Goal: Task Accomplishment & Management: Complete application form

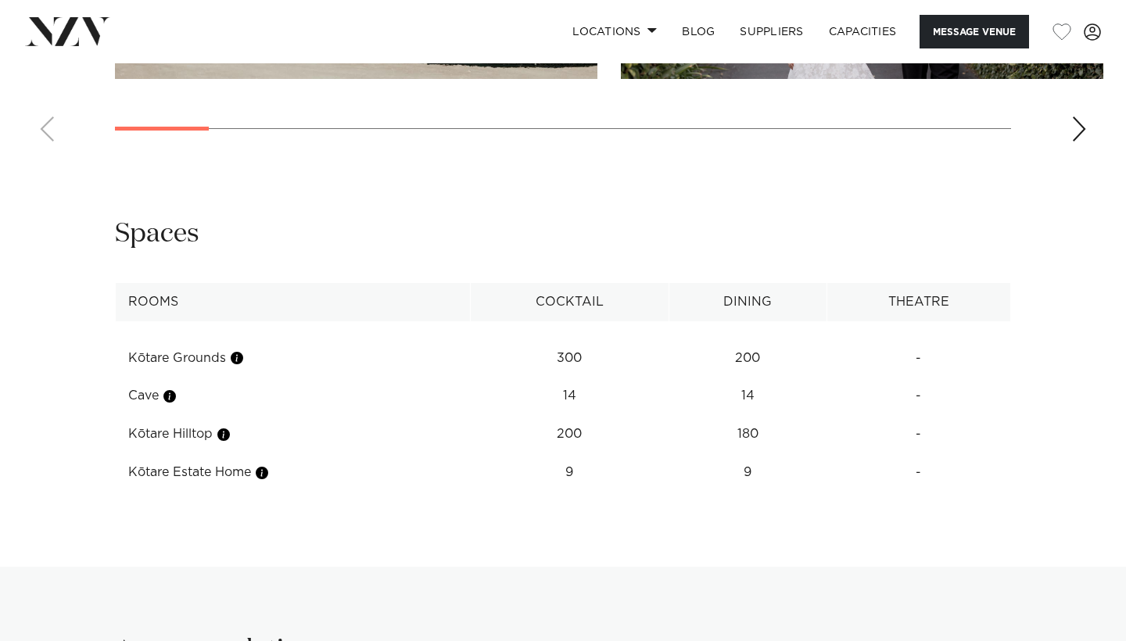
scroll to position [1943, 0]
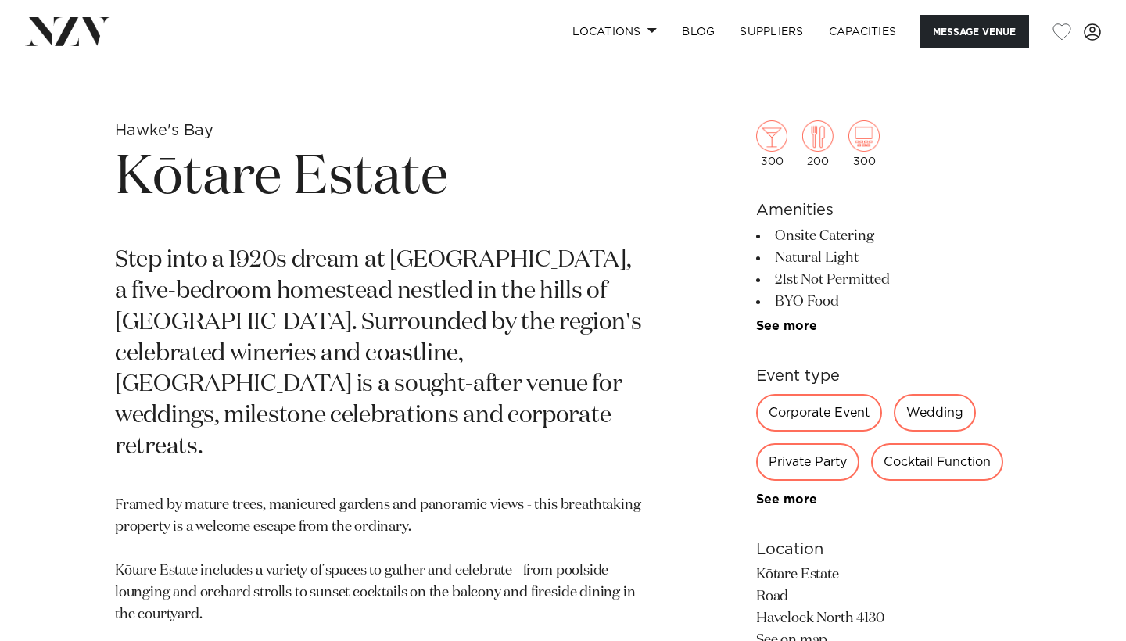
scroll to position [541, 0]
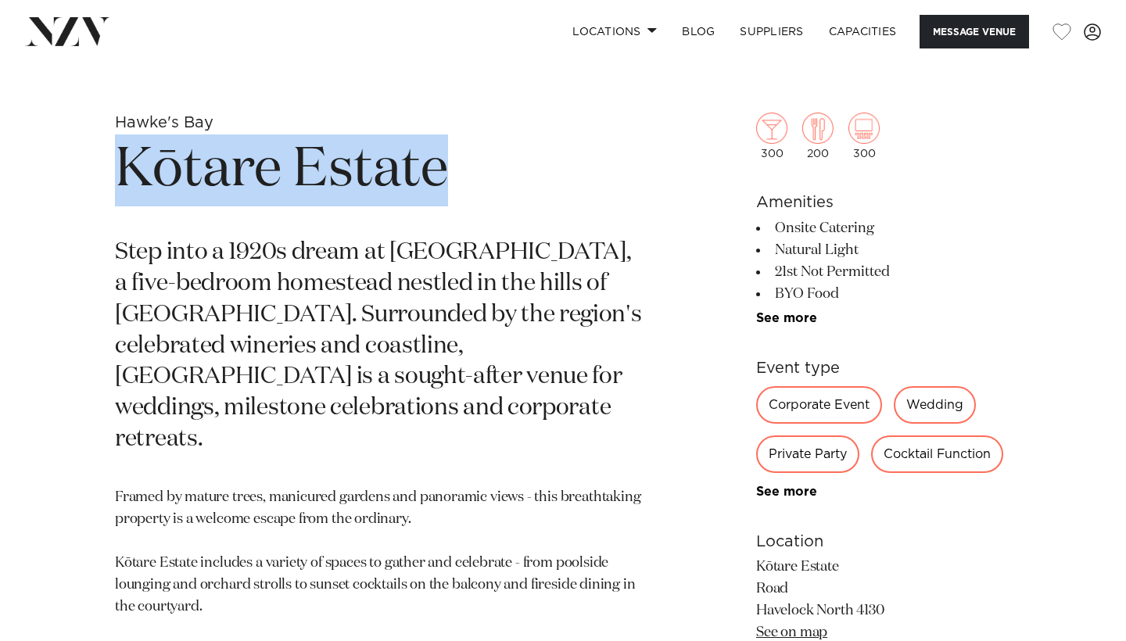
drag, startPoint x: 108, startPoint y: 170, endPoint x: 465, endPoint y: 181, distance: 357.6
click at [465, 181] on div "Hawke's Bay Kōtare Estate Step into a 1920s dream at Kōtare Estate, a five-bedr…" at bounding box center [563, 528] width 1101 height 830
copy h1 "Kōtare Estate"
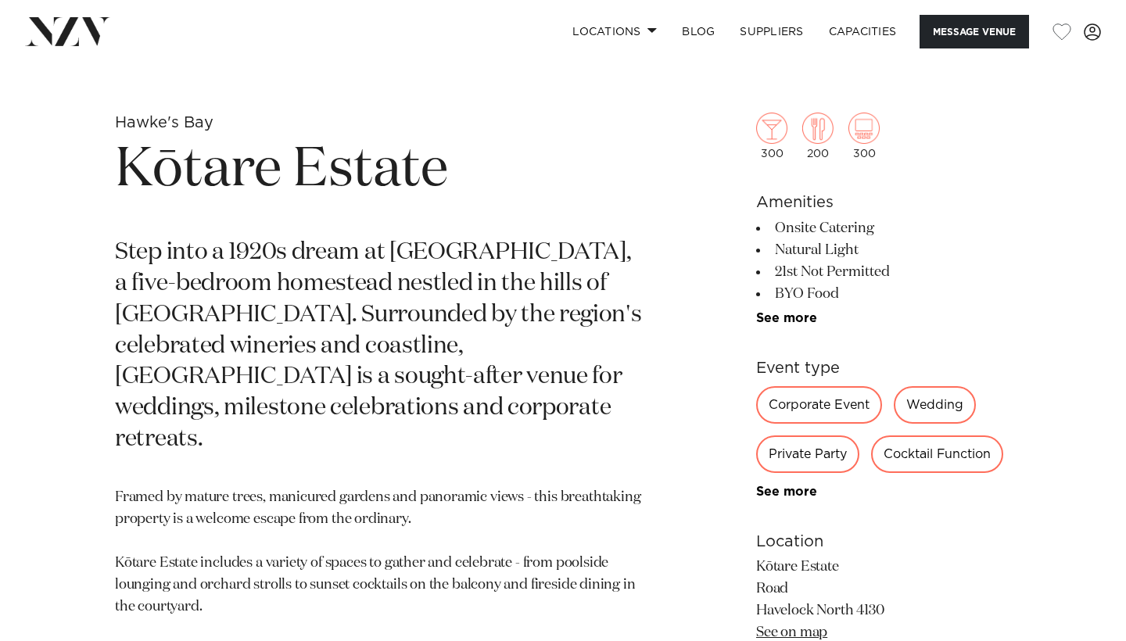
click at [467, 181] on h1 "Kōtare Estate" at bounding box center [380, 171] width 530 height 72
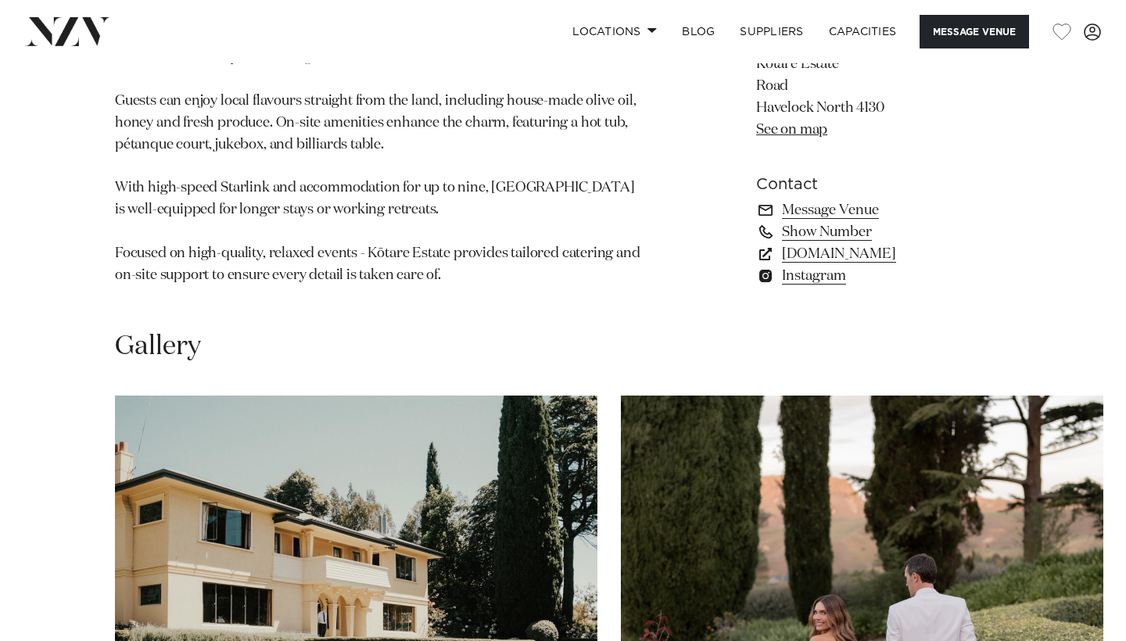
scroll to position [1179, 0]
click at [812, 199] on link "Message Venue" at bounding box center [883, 210] width 255 height 22
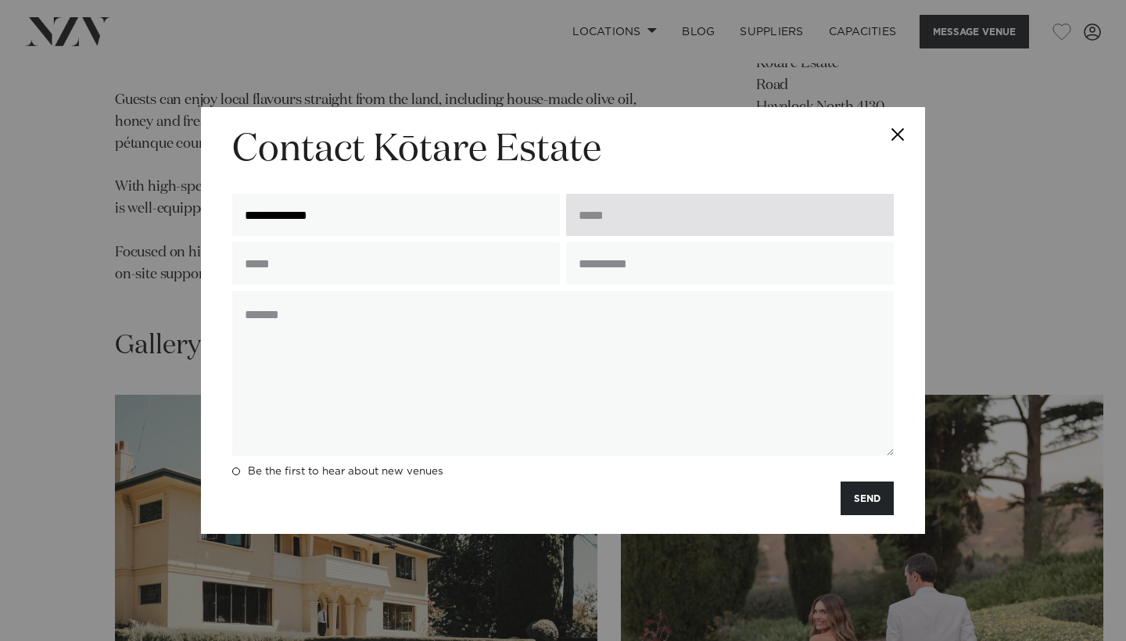
type input "**********"
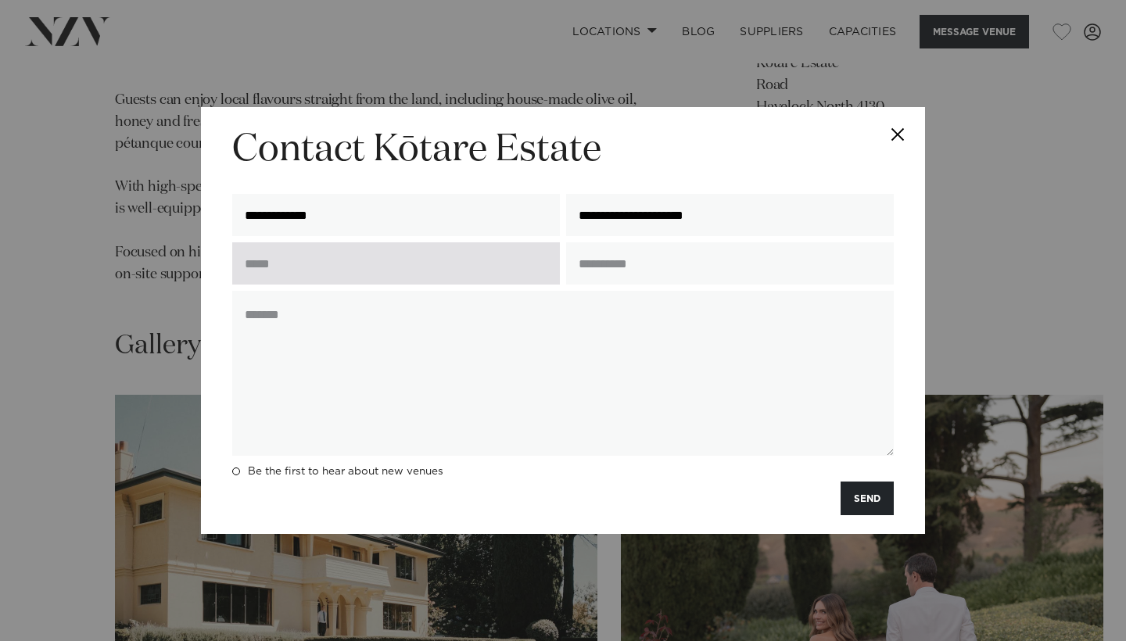
type input "**********"
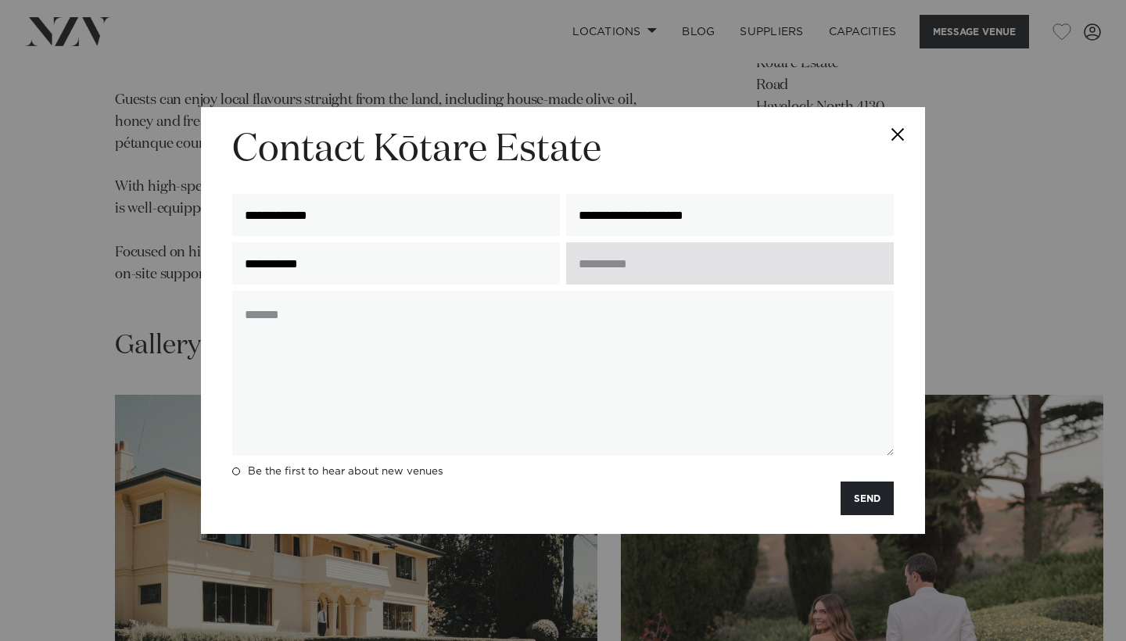
click at [694, 280] on input "text" at bounding box center [730, 263] width 328 height 42
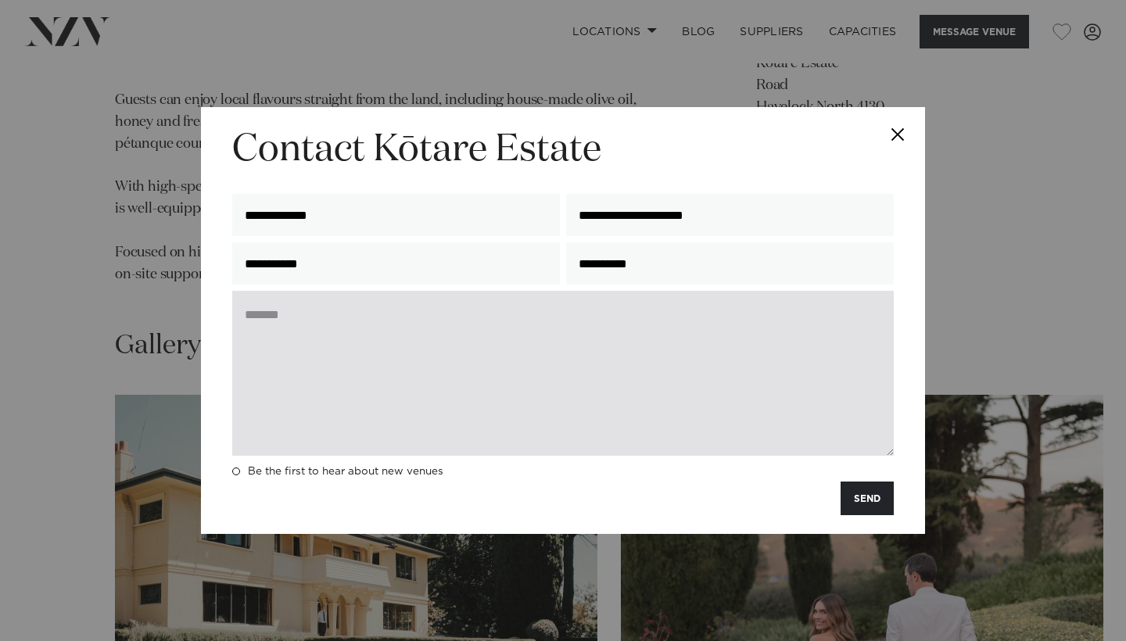
type input "**********"
click at [659, 318] on textarea at bounding box center [563, 373] width 662 height 165
paste textarea "**********"
click at [659, 318] on textarea "**********" at bounding box center [563, 373] width 662 height 165
type textarea "*"
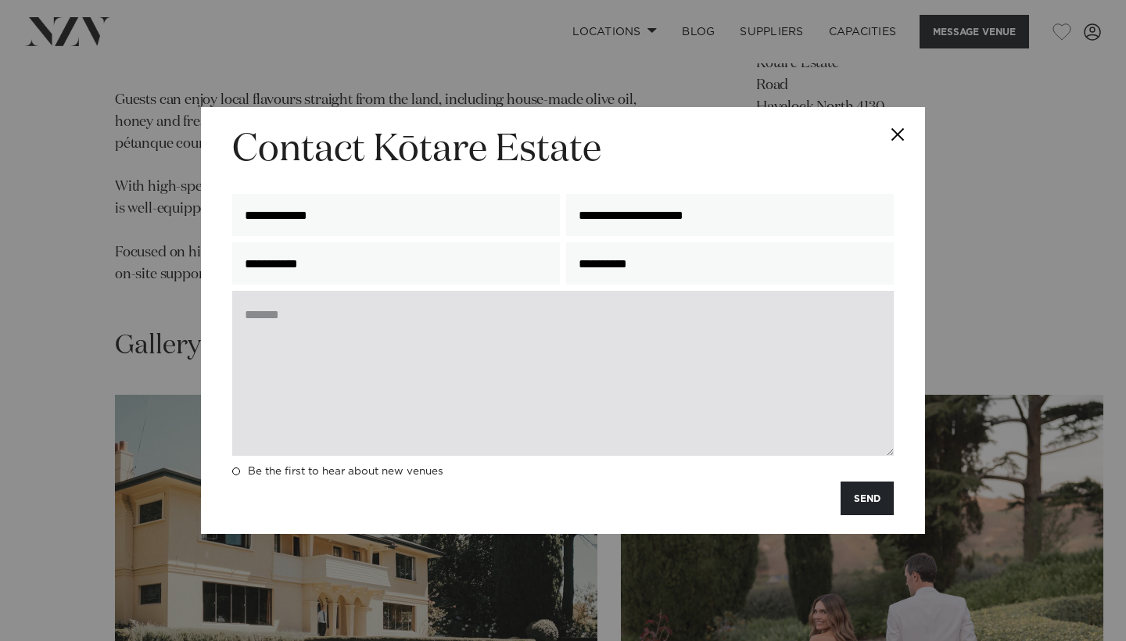
click at [676, 321] on textarea at bounding box center [563, 373] width 662 height 165
paste textarea "**********"
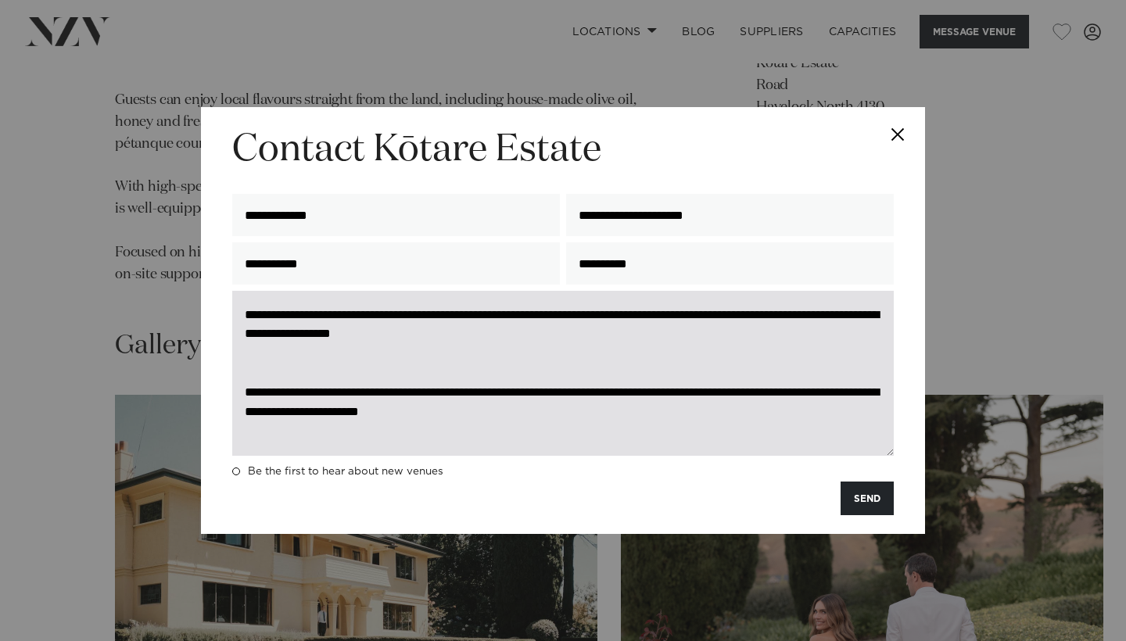
scroll to position [0, 0]
click at [379, 332] on textarea "**********" at bounding box center [563, 373] width 662 height 165
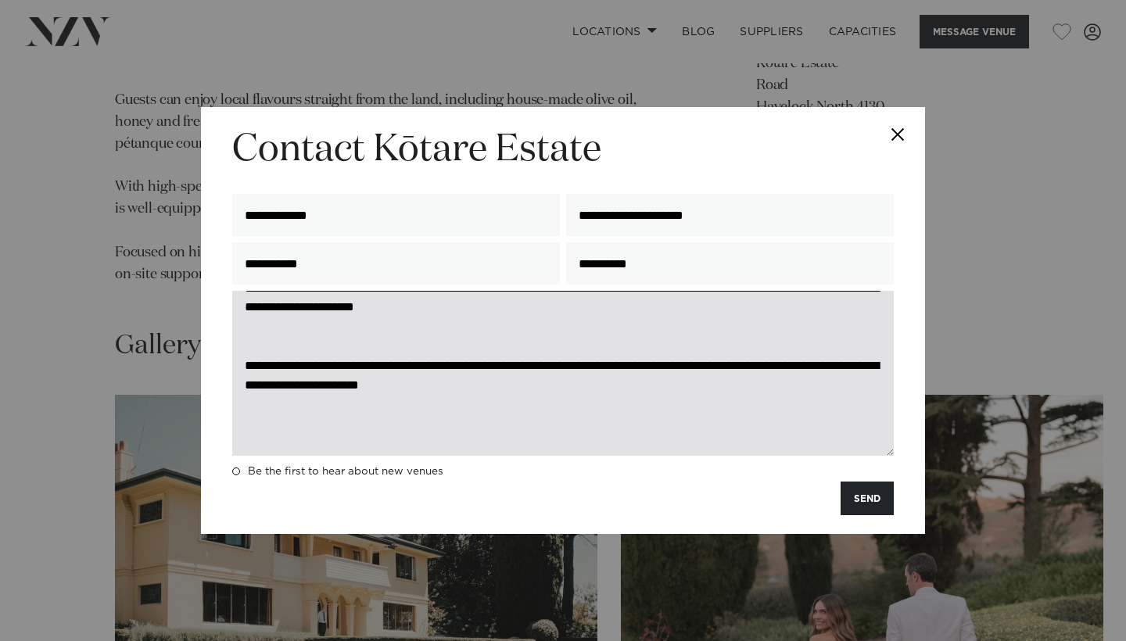
scroll to position [71, 0]
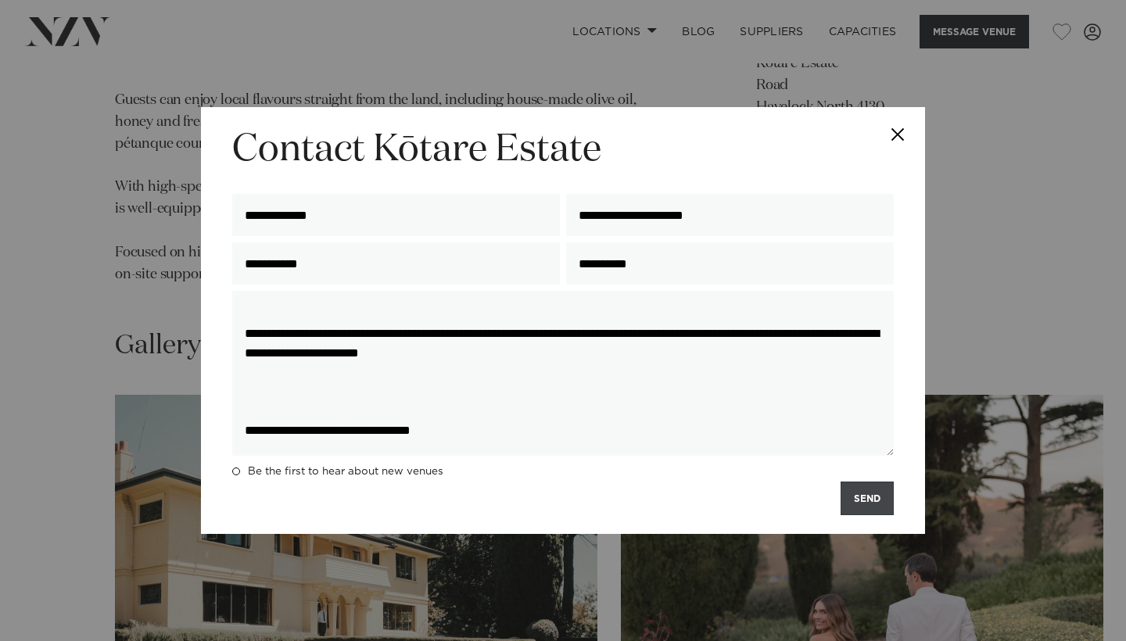
type textarea "**********"
click at [857, 503] on button "SEND" at bounding box center [867, 499] width 53 height 34
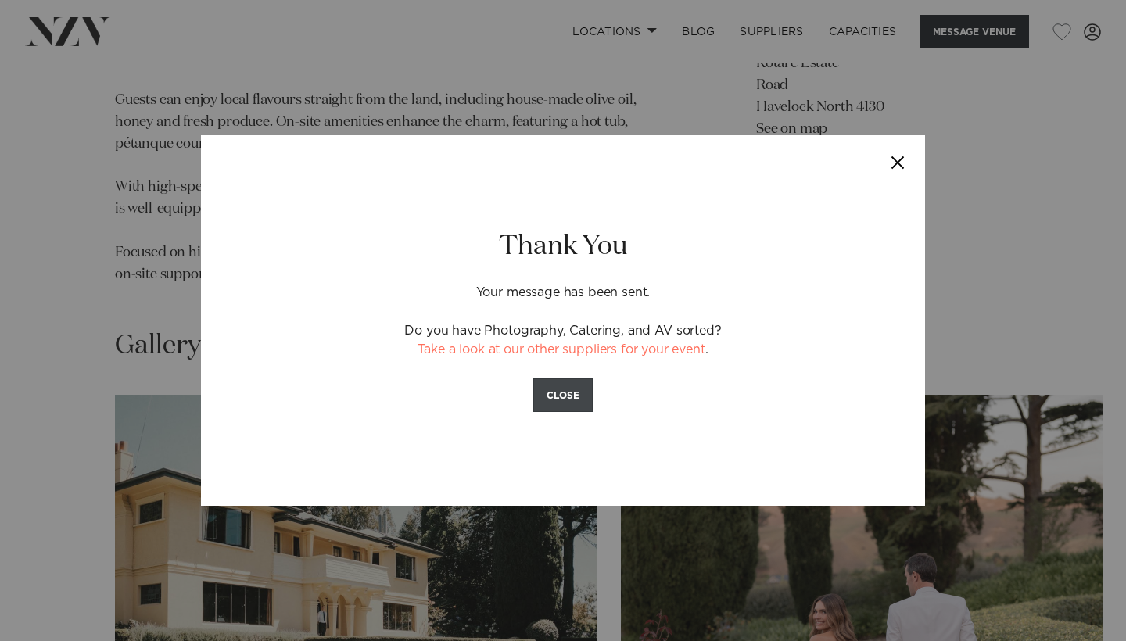
click at [549, 397] on button "CLOSE" at bounding box center [562, 396] width 59 height 34
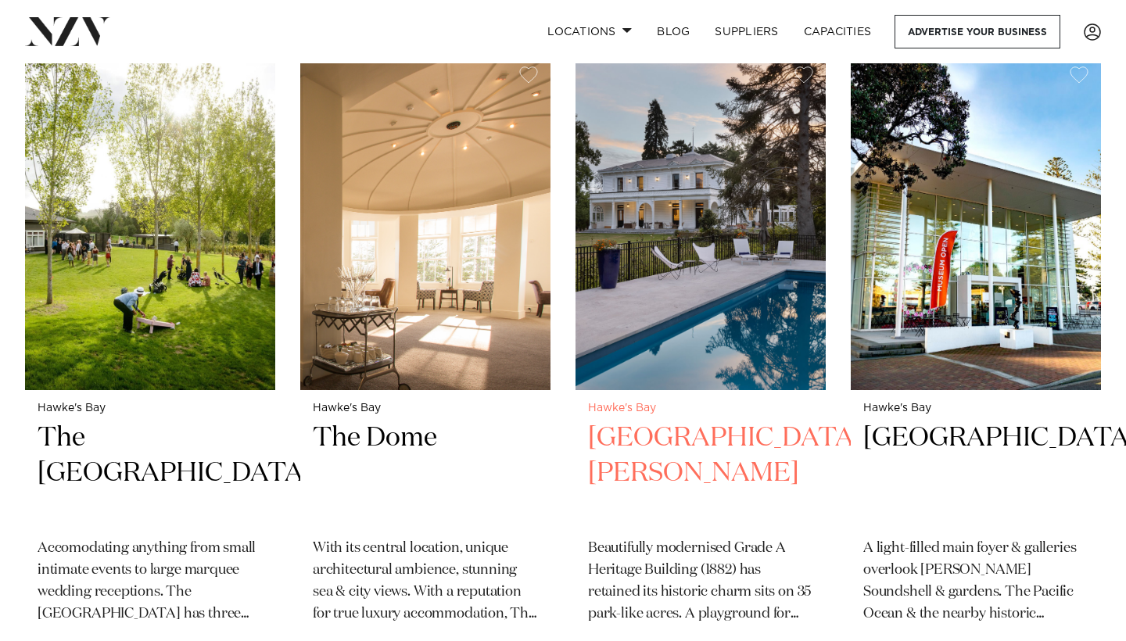
scroll to position [1985, 0]
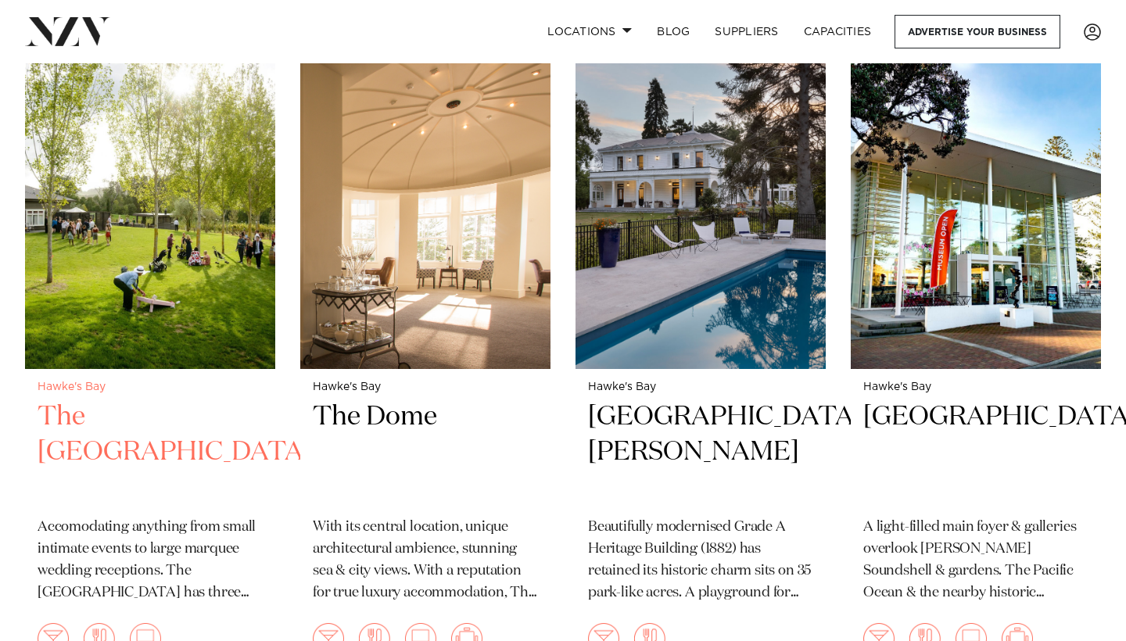
click at [191, 400] on h2 "The River House" at bounding box center [150, 453] width 225 height 106
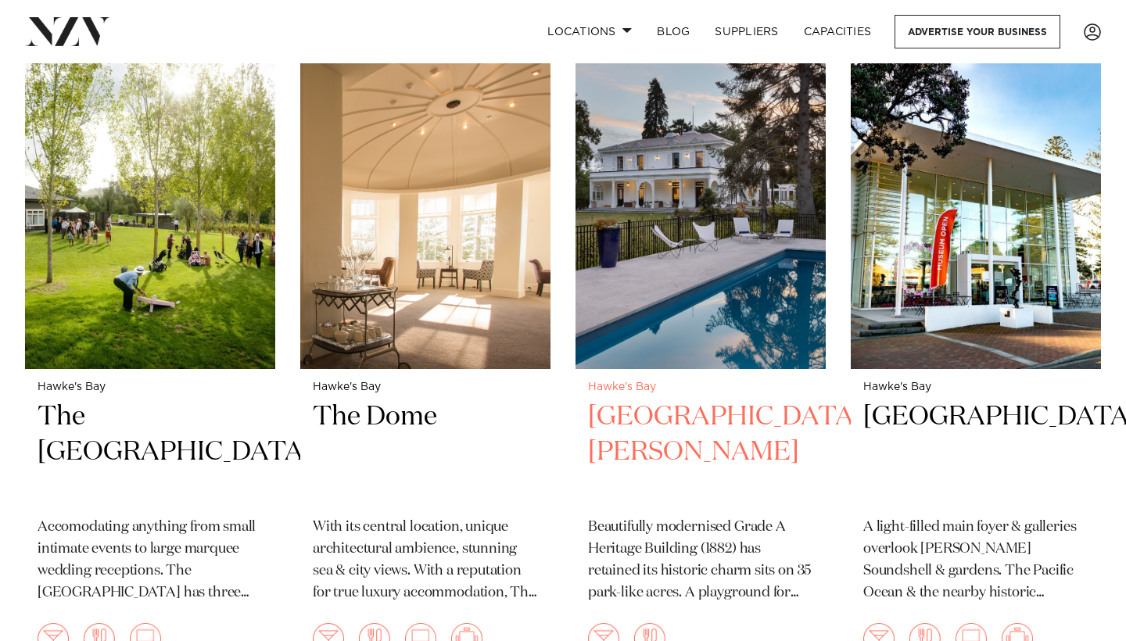
click at [666, 400] on h2 "[GEOGRAPHIC_DATA][PERSON_NAME]" at bounding box center [700, 453] width 225 height 106
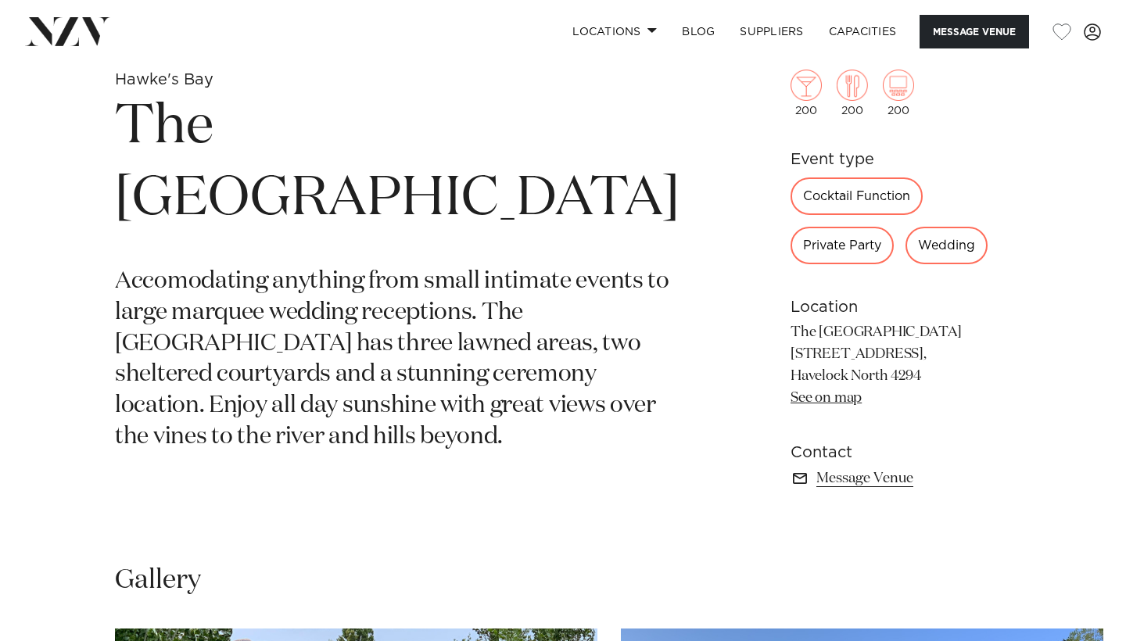
scroll to position [584, 0]
click at [828, 475] on link "Message Venue" at bounding box center [901, 479] width 221 height 22
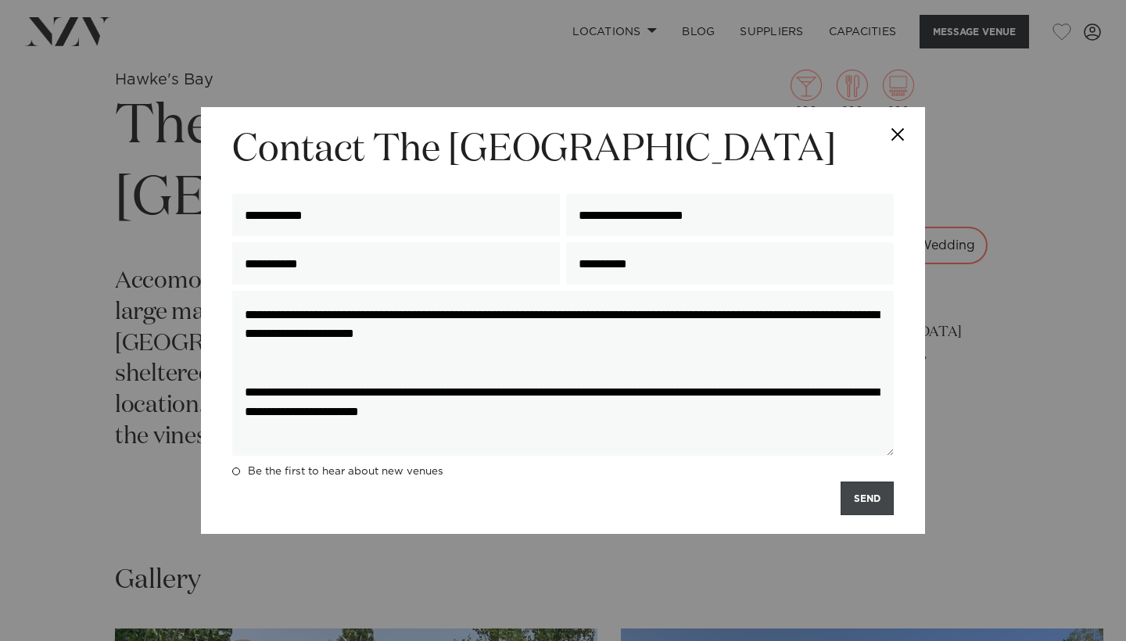
click at [862, 503] on button "SEND" at bounding box center [867, 499] width 53 height 34
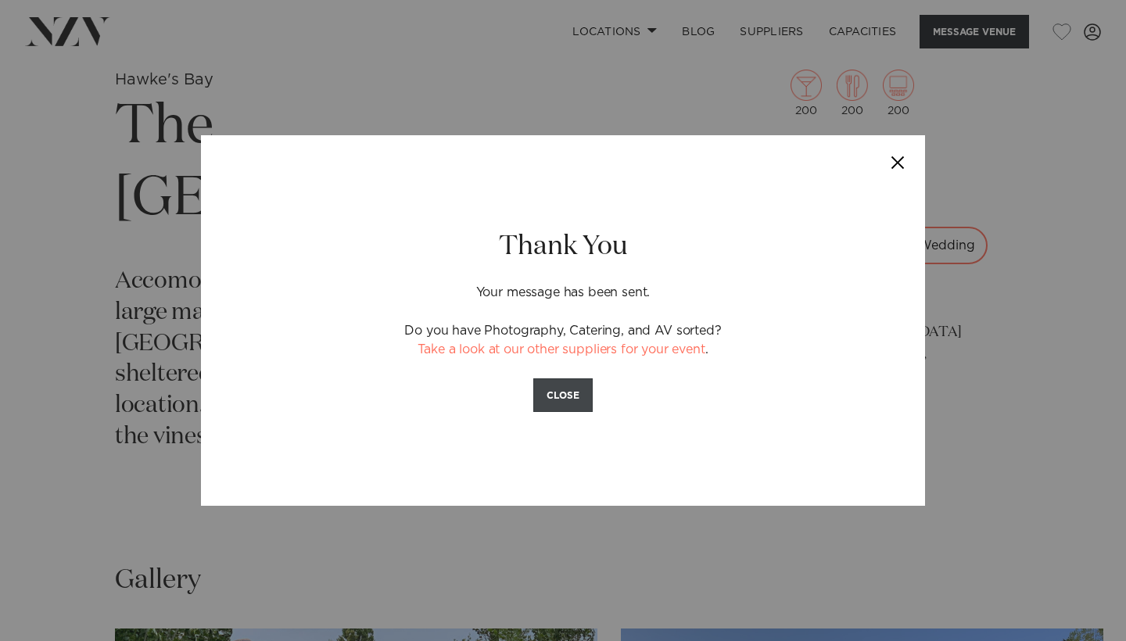
click at [558, 386] on button "CLOSE" at bounding box center [562, 396] width 59 height 34
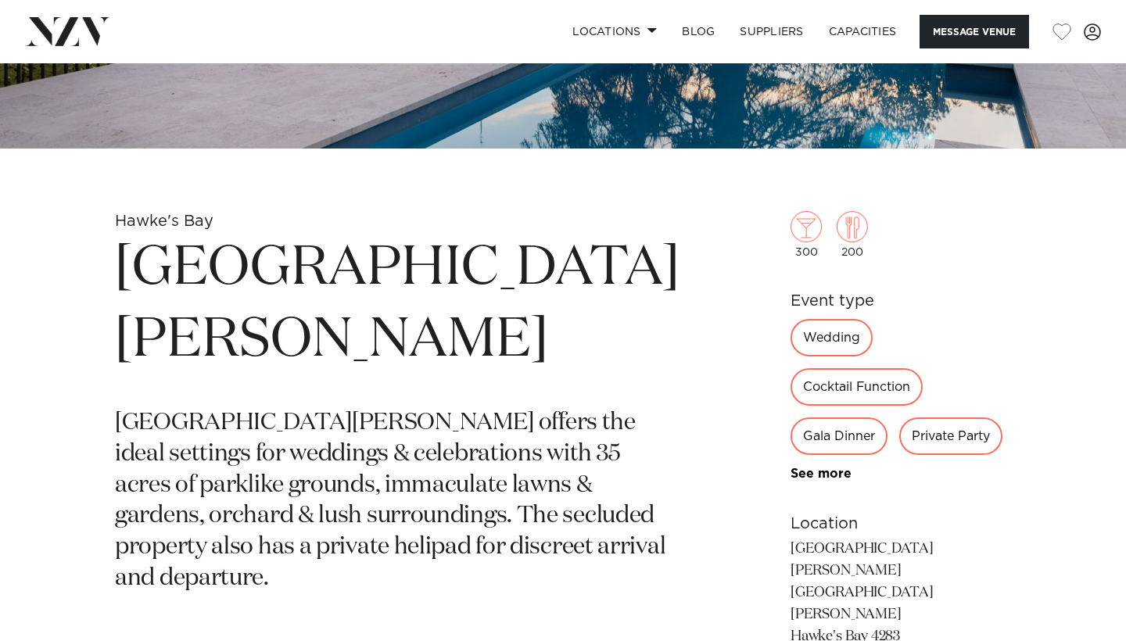
scroll to position [465, 0]
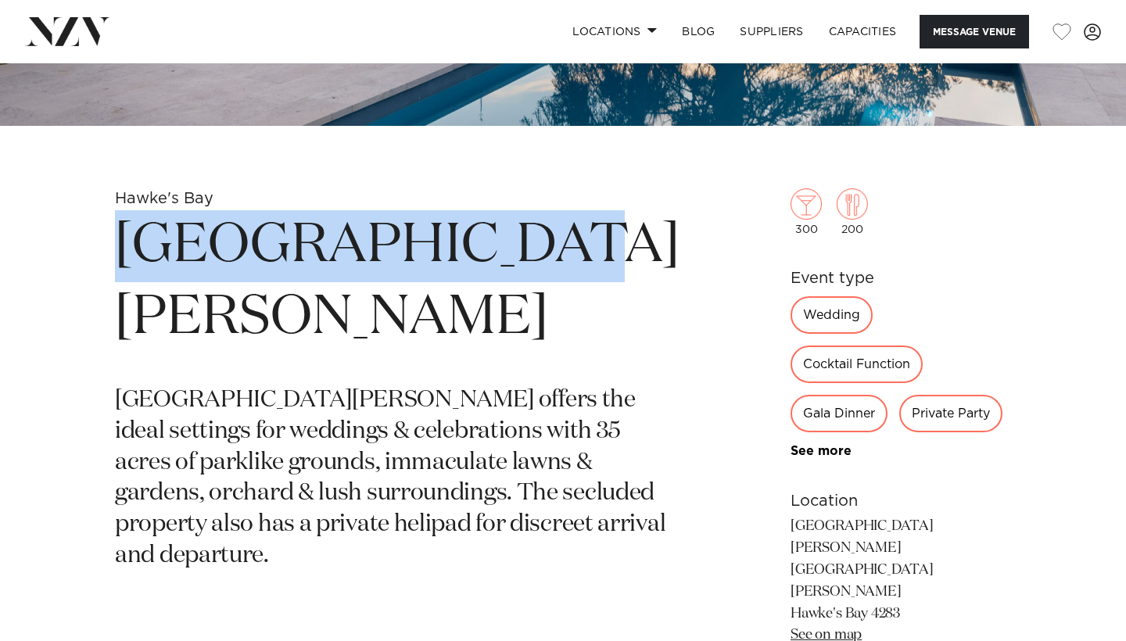
drag, startPoint x: 102, startPoint y: 242, endPoint x: 496, endPoint y: 275, distance: 395.5
click at [496, 275] on div "Hawke's Bay Mt Vernon Villa Mt Vernon Villa offers the ideal settings for weddi…" at bounding box center [563, 482] width 1101 height 588
copy h1 "[GEOGRAPHIC_DATA][PERSON_NAME]"
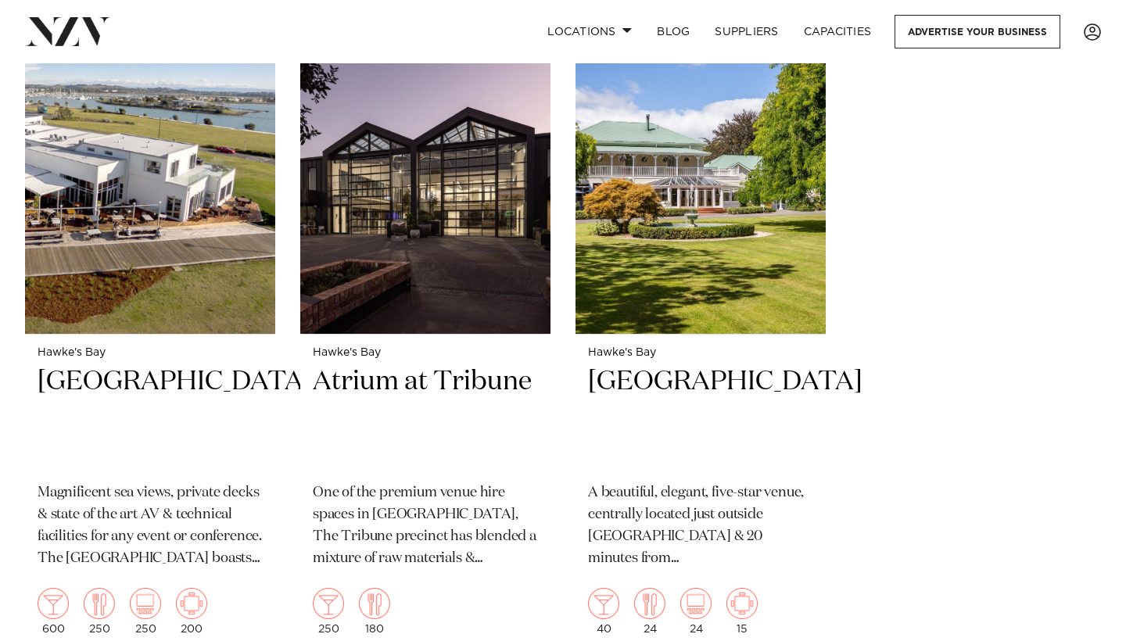
scroll to position [2696, 0]
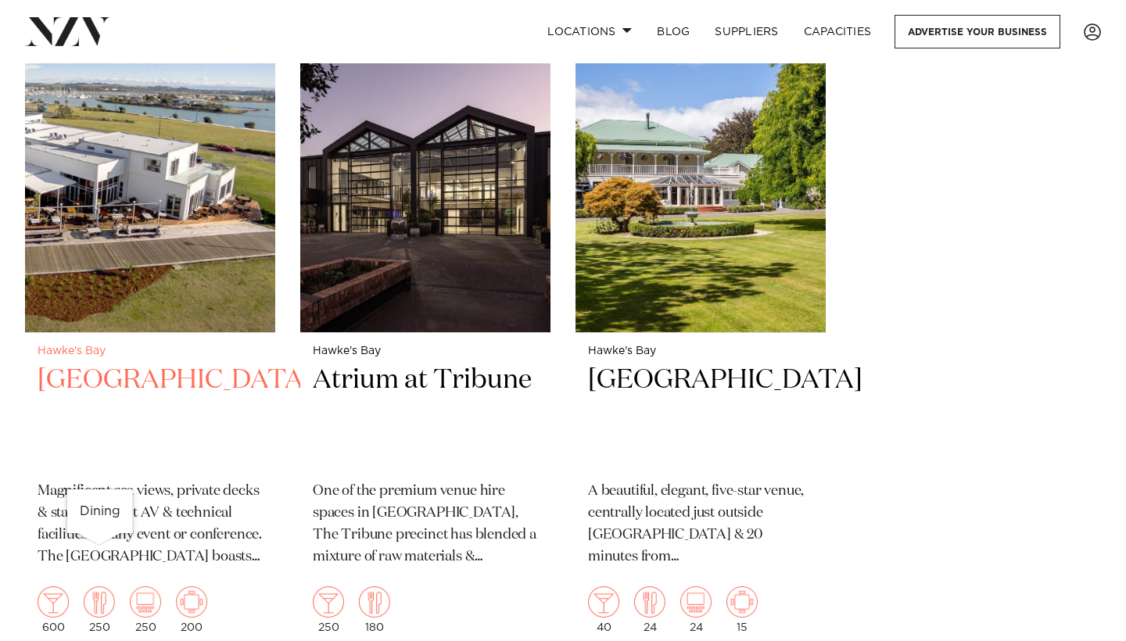
click at [100, 587] on img at bounding box center [99, 602] width 31 height 31
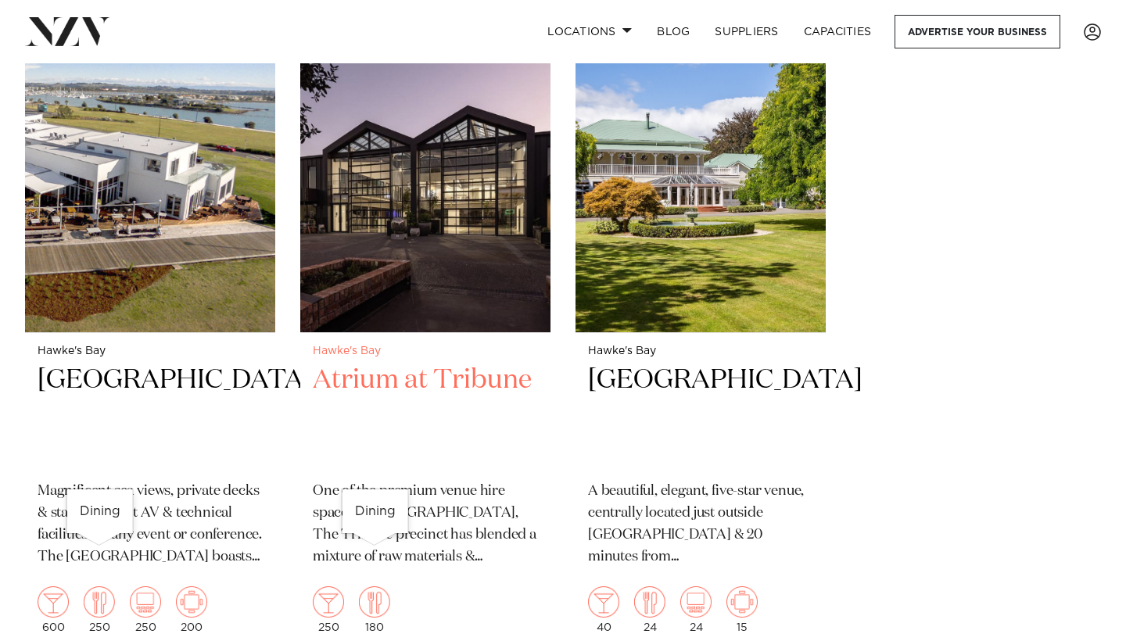
click at [375, 587] on img at bounding box center [374, 602] width 31 height 31
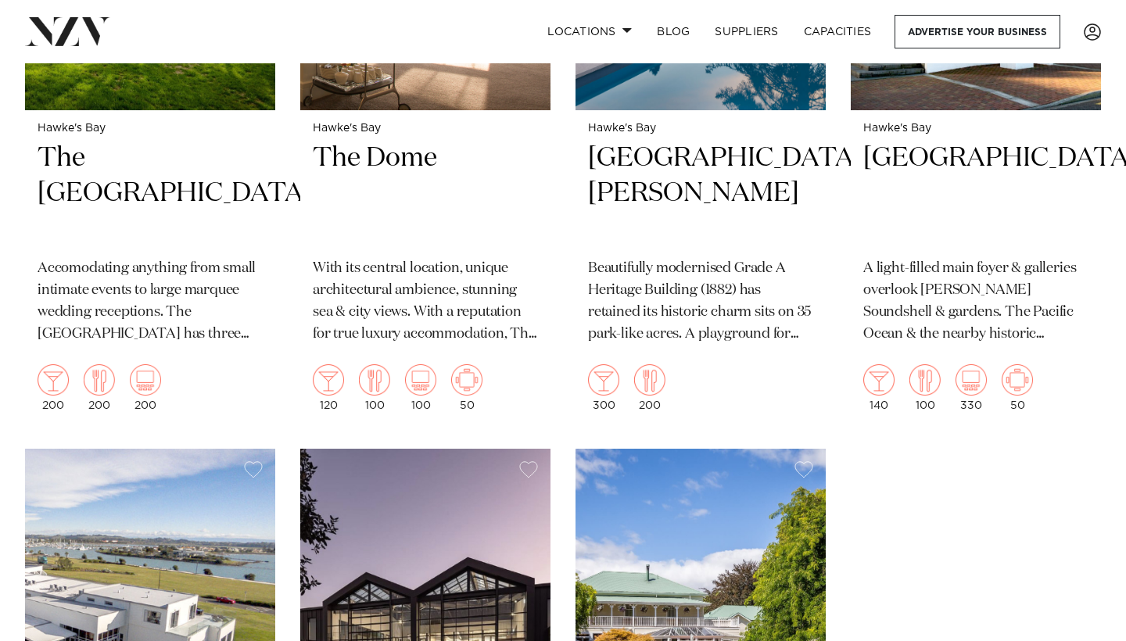
scroll to position [2224, 0]
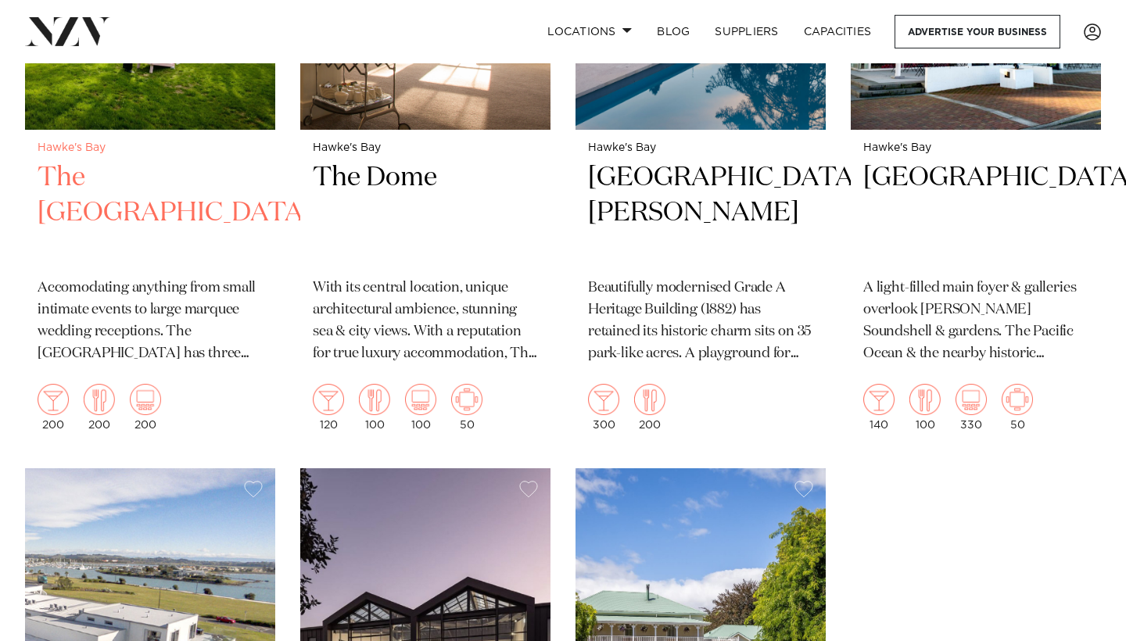
click at [132, 285] on p "Accomodating anything from small intimate events to large marquee wedding recep…" at bounding box center [150, 322] width 225 height 88
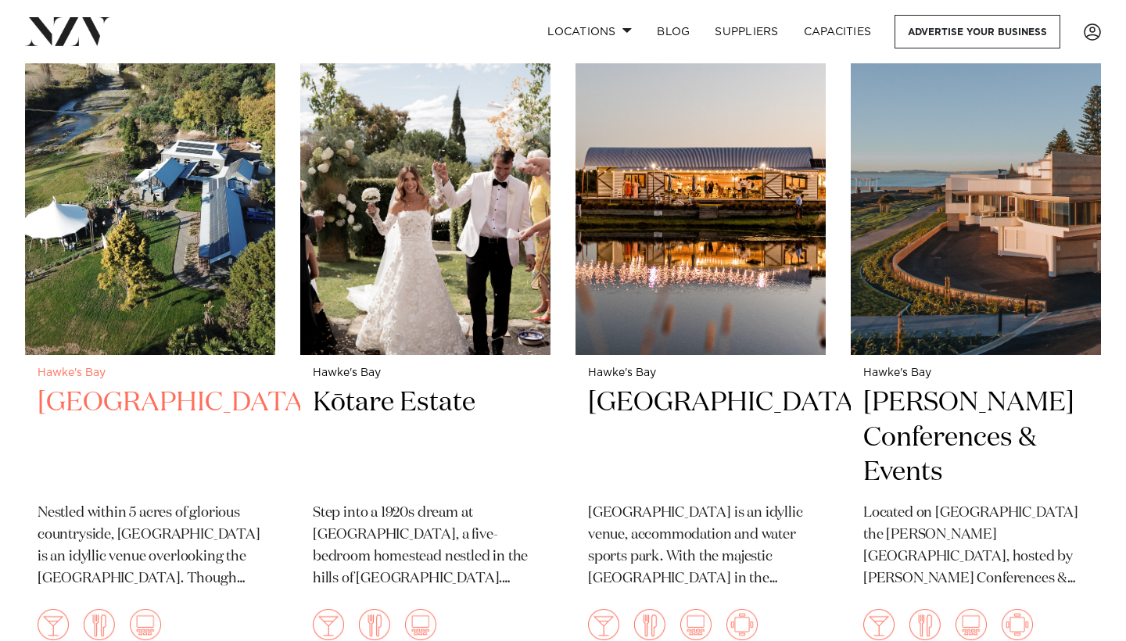
scroll to position [644, 0]
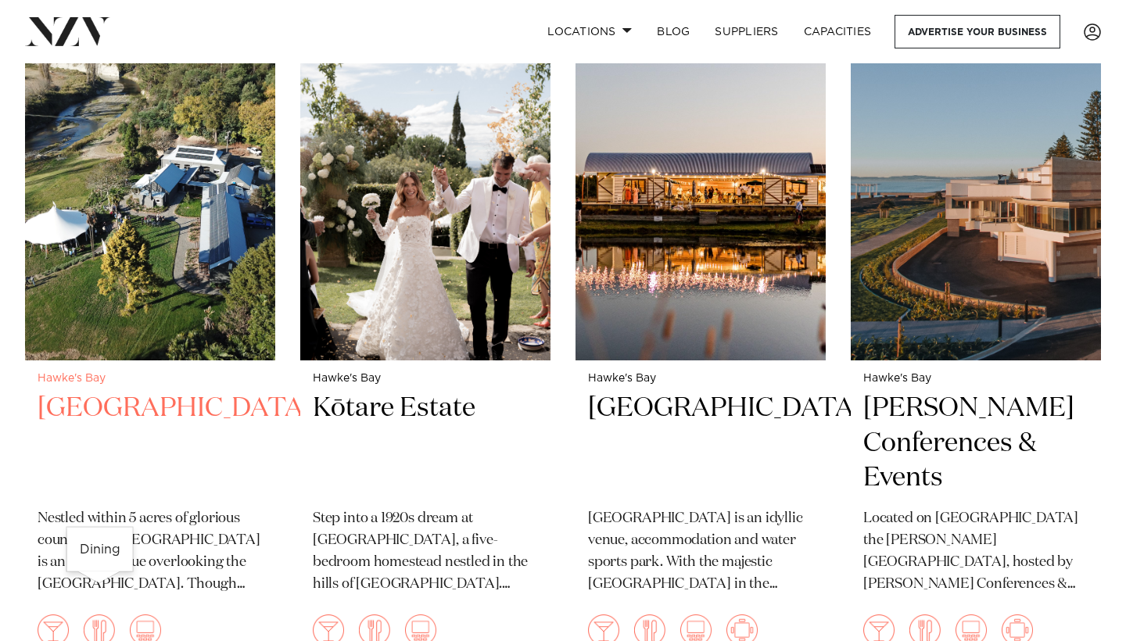
click at [98, 615] on img at bounding box center [99, 630] width 31 height 31
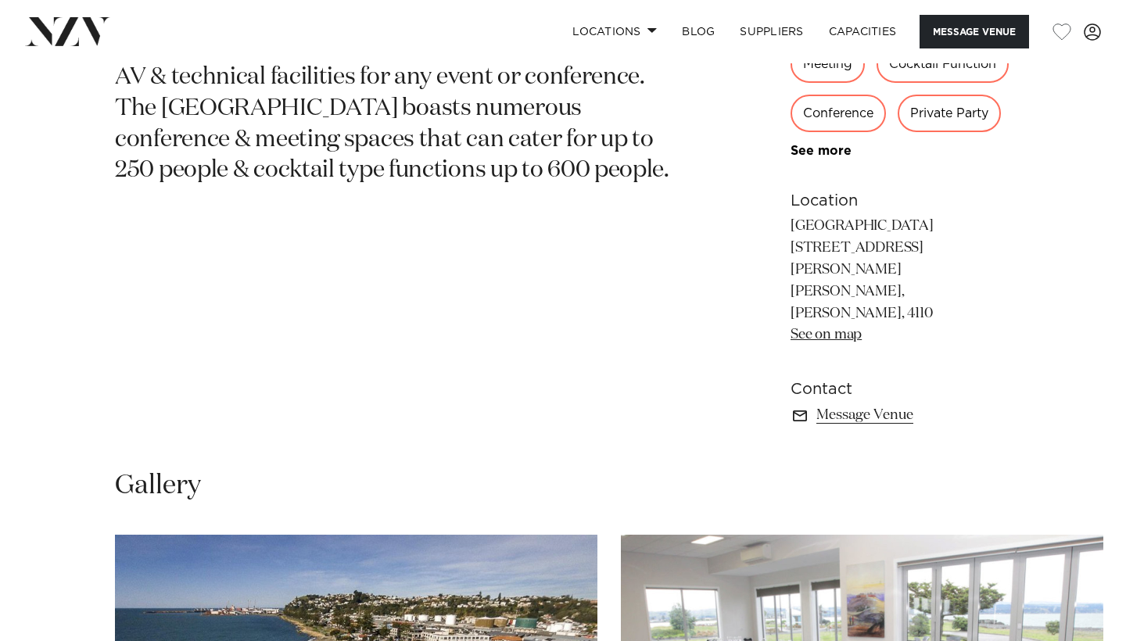
scroll to position [744, 0]
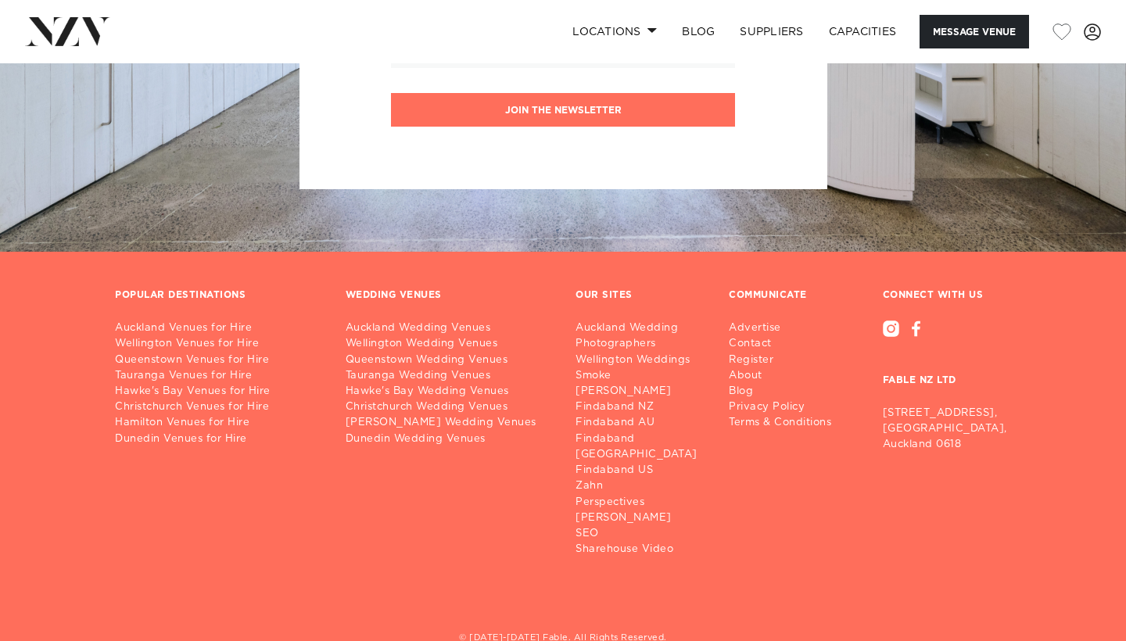
scroll to position [1958, 0]
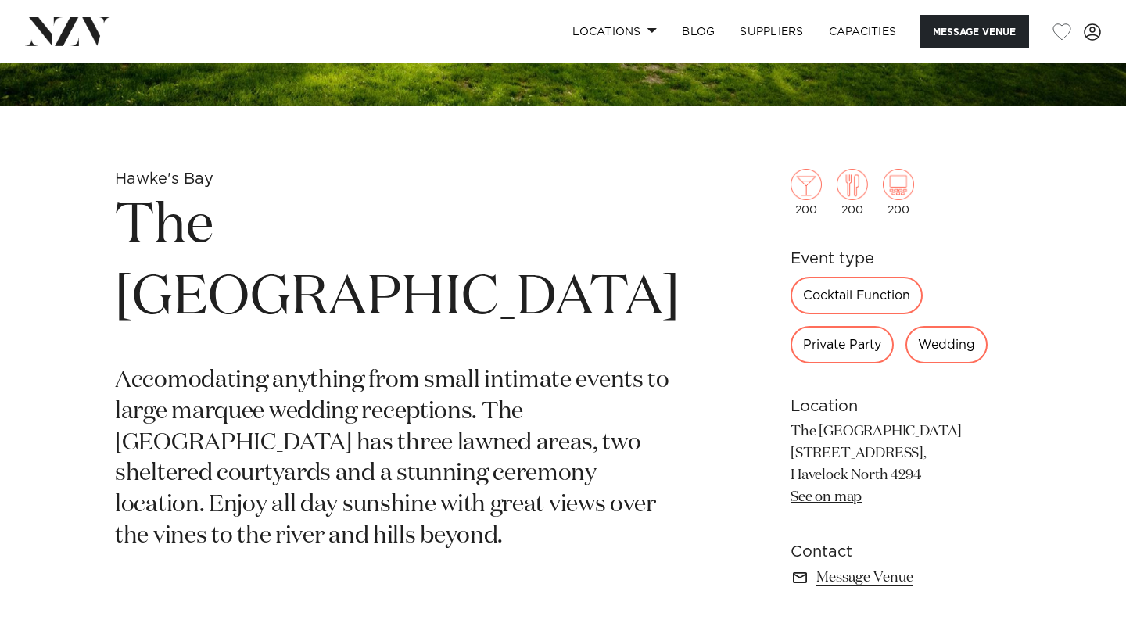
scroll to position [486, 0]
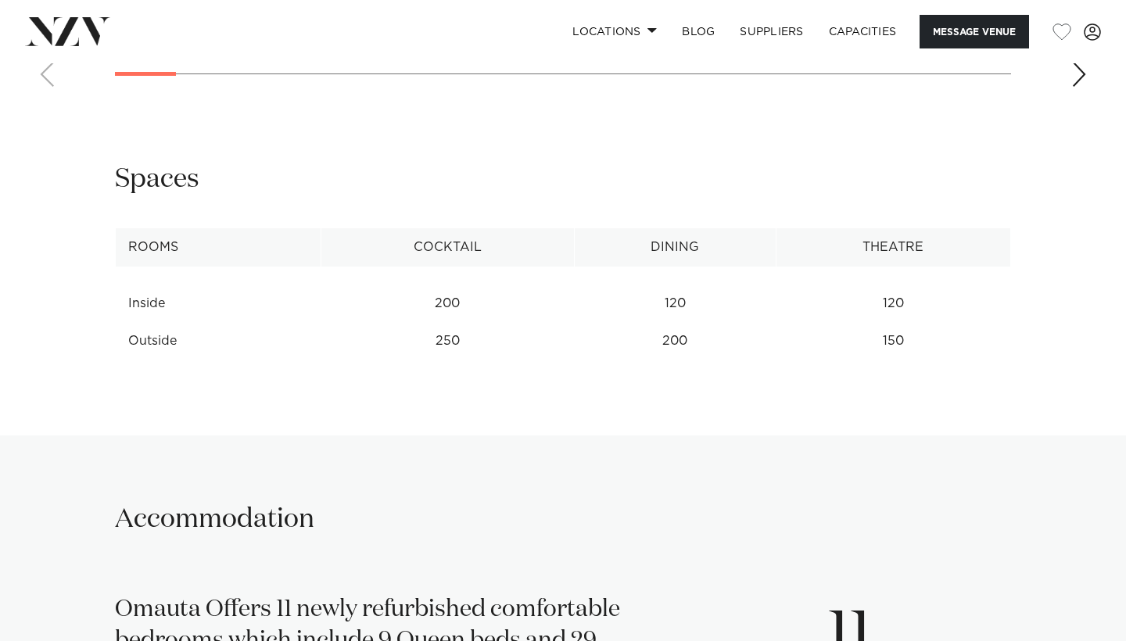
scroll to position [1969, 0]
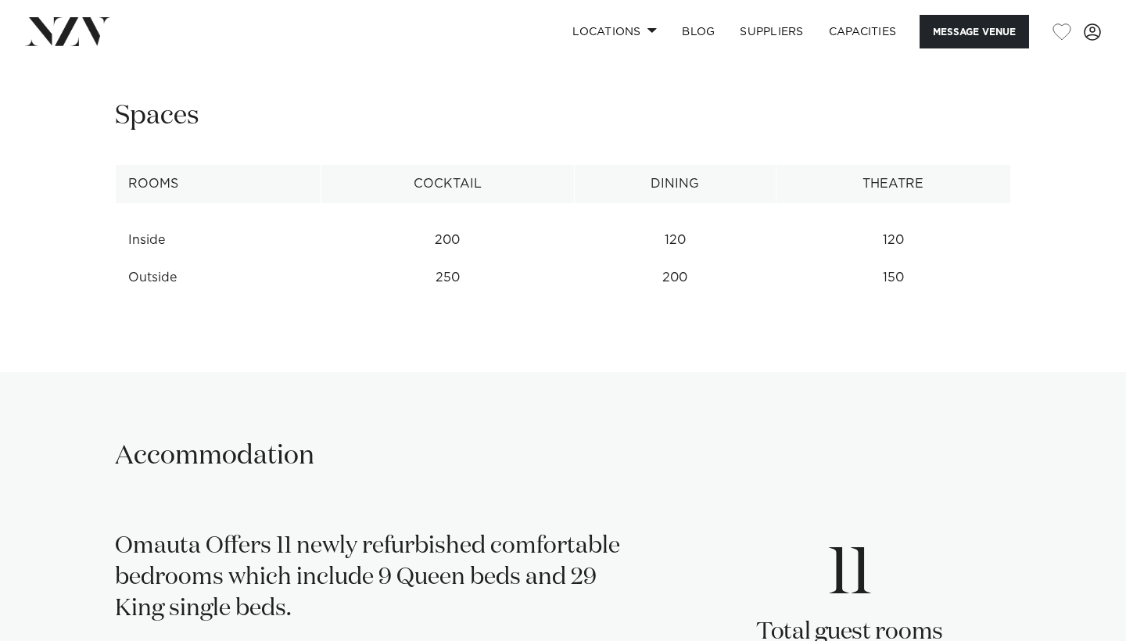
click at [719, 229] on td "120" at bounding box center [675, 240] width 201 height 38
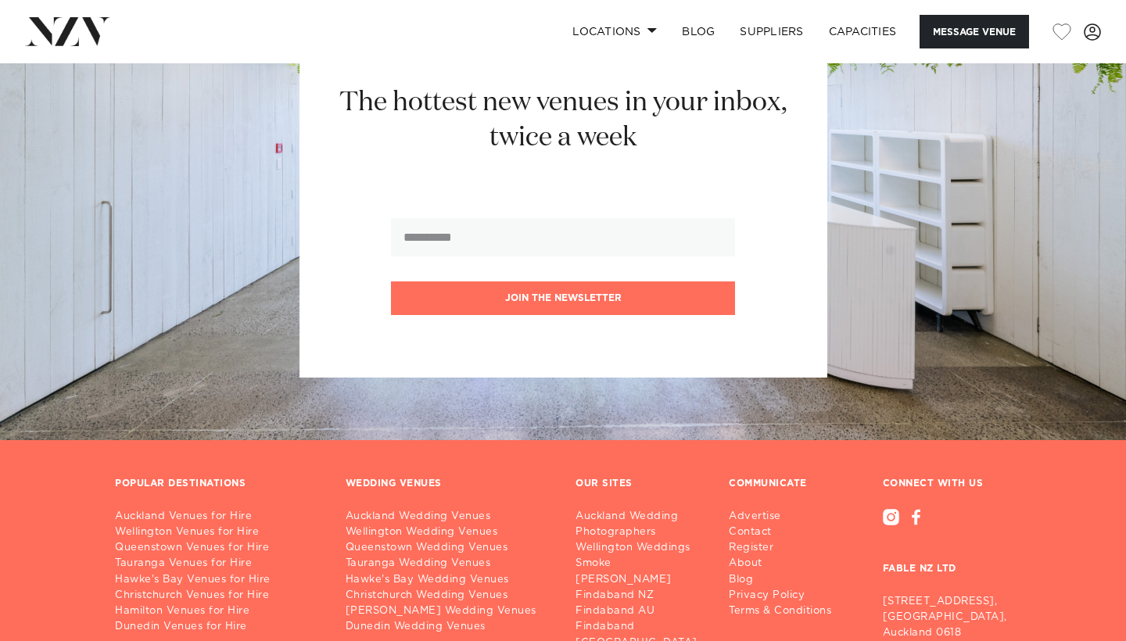
scroll to position [2989, 0]
